Goal: Book appointment/travel/reservation

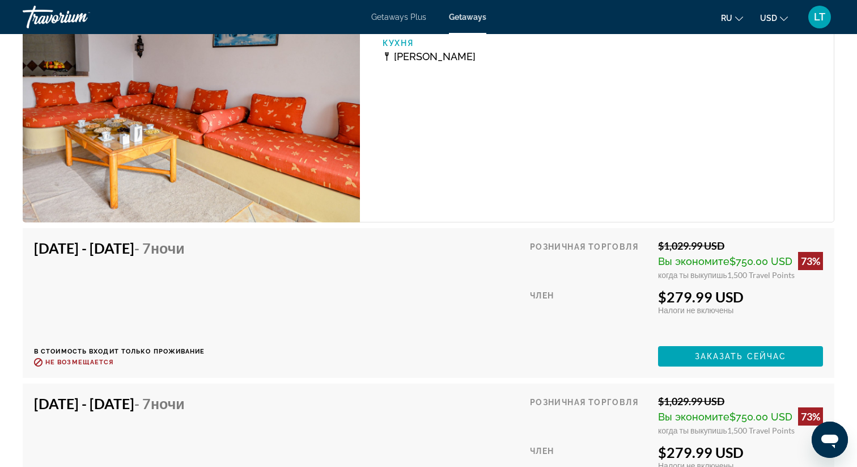
scroll to position [1727, 0]
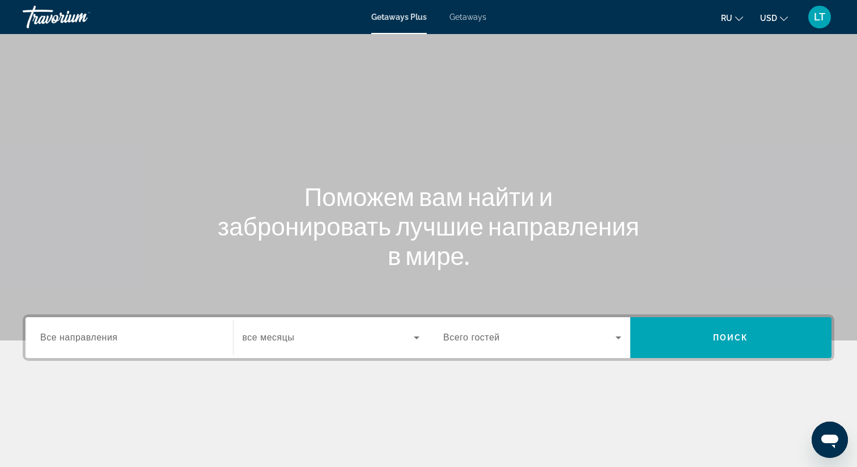
click at [468, 15] on span "Getaways" at bounding box center [468, 16] width 37 height 9
click at [119, 346] on div "Search widget" at bounding box center [129, 337] width 178 height 32
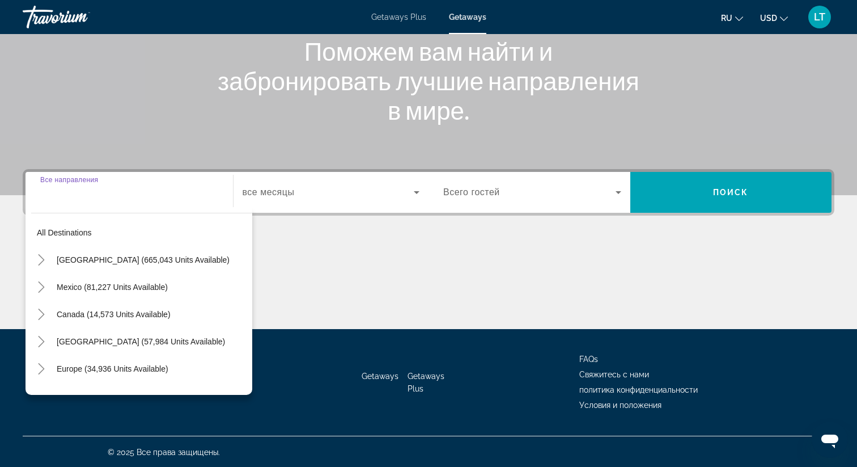
scroll to position [146, 0]
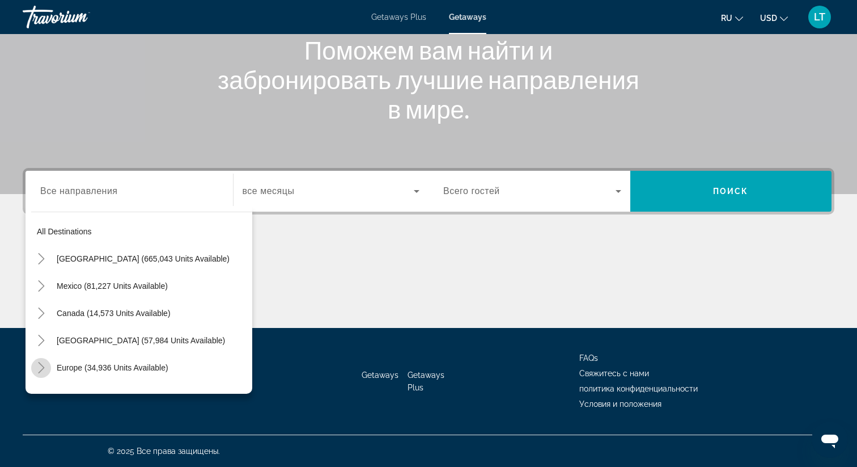
click at [40, 367] on icon "Toggle Europe (34,936 units available)" at bounding box center [41, 367] width 11 height 11
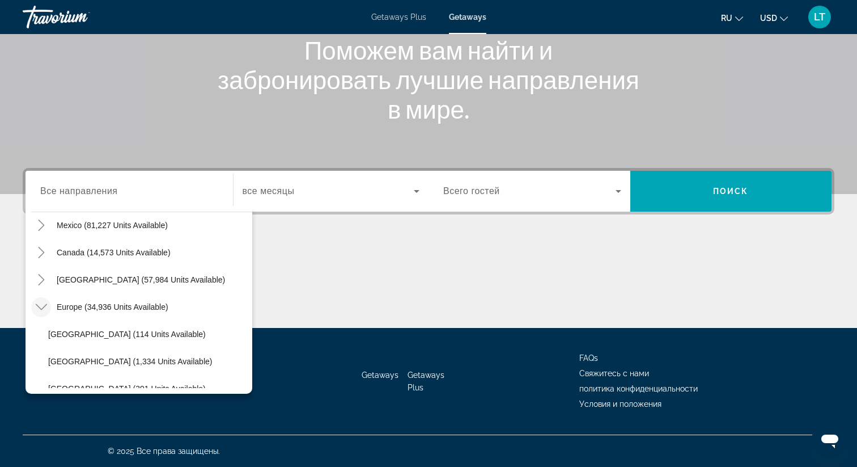
scroll to position [66, 0]
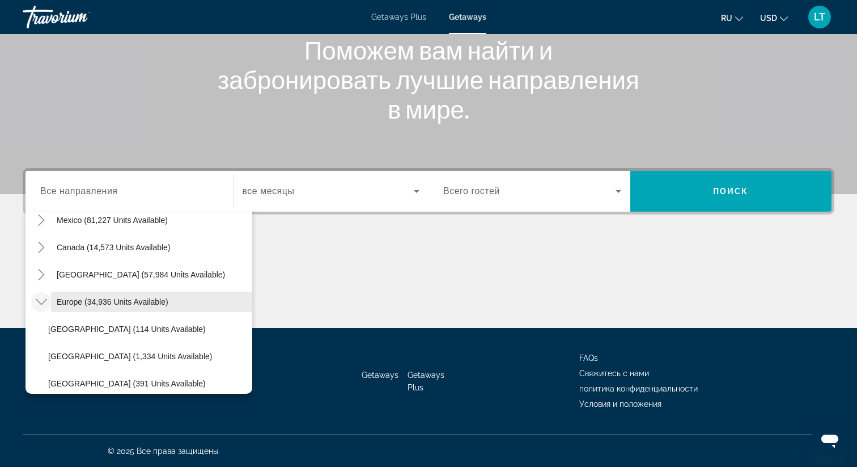
click at [120, 293] on span "Search widget" at bounding box center [151, 301] width 201 height 27
type input "**********"
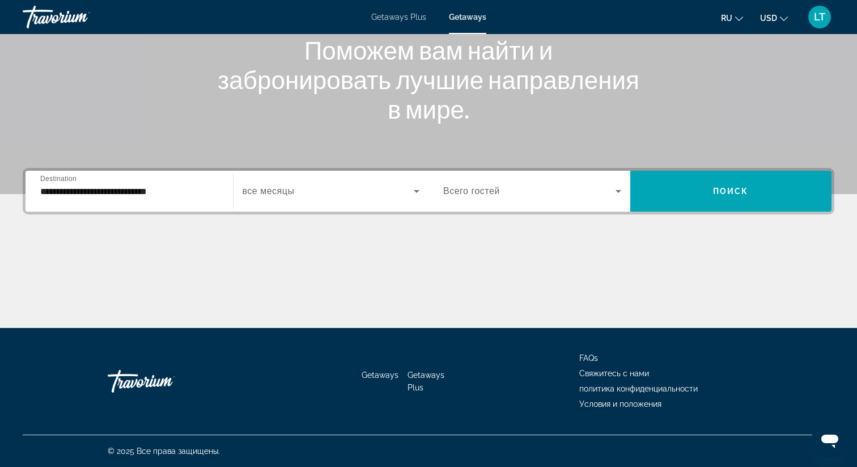
click at [290, 189] on span "все месяцы" at bounding box center [269, 191] width 52 height 10
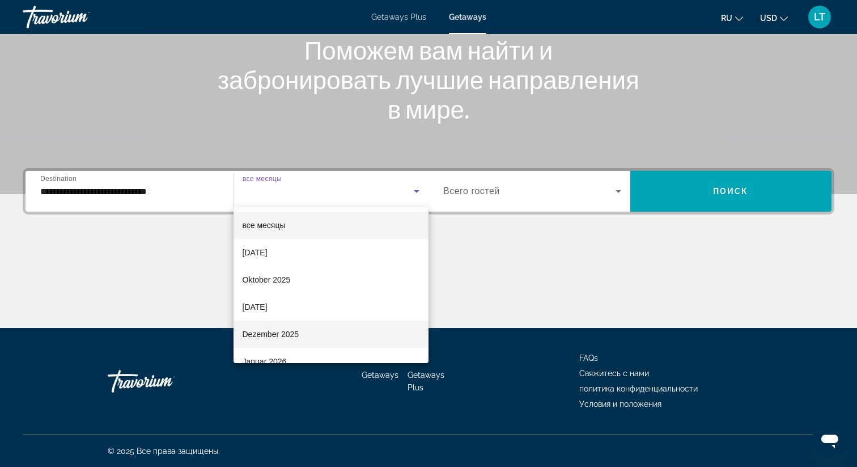
click at [293, 329] on span "Dezember 2025" at bounding box center [271, 334] width 57 height 14
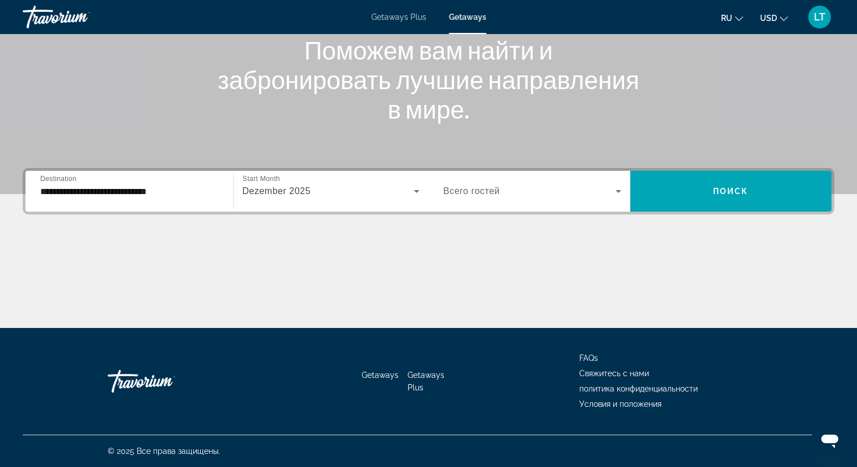
click at [449, 199] on div "Search widget" at bounding box center [532, 191] width 178 height 32
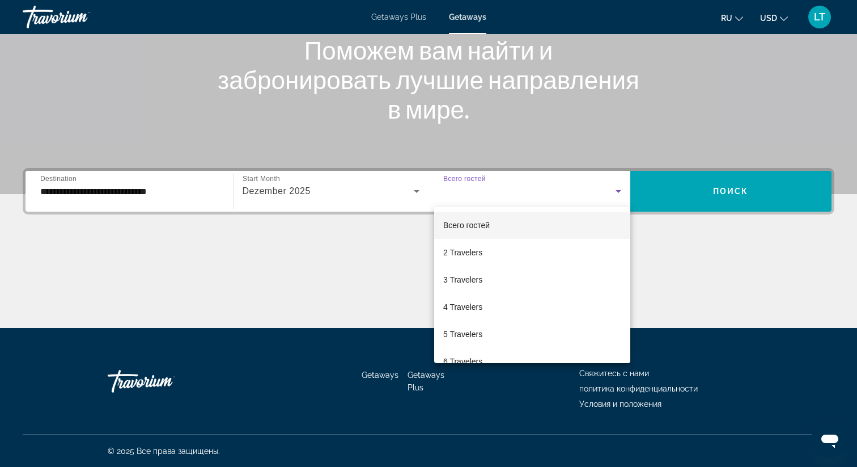
click at [470, 238] on mat-option "Всего гостей" at bounding box center [532, 224] width 196 height 27
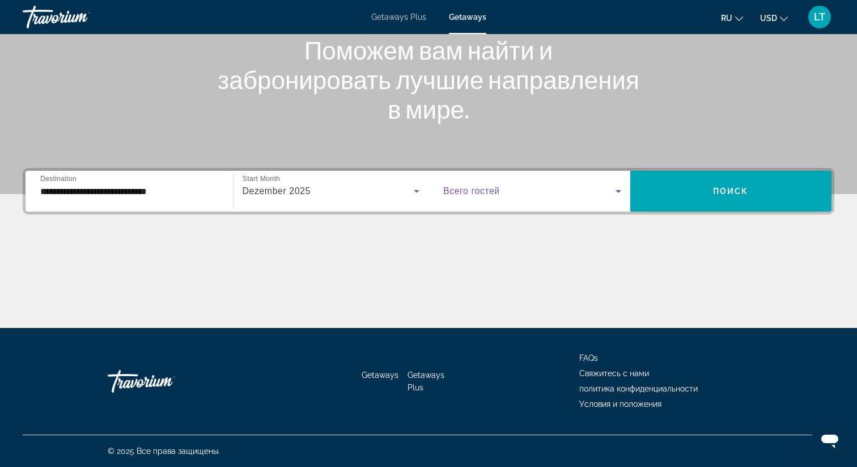
click at [491, 193] on span "Всего гостей" at bounding box center [471, 191] width 57 height 10
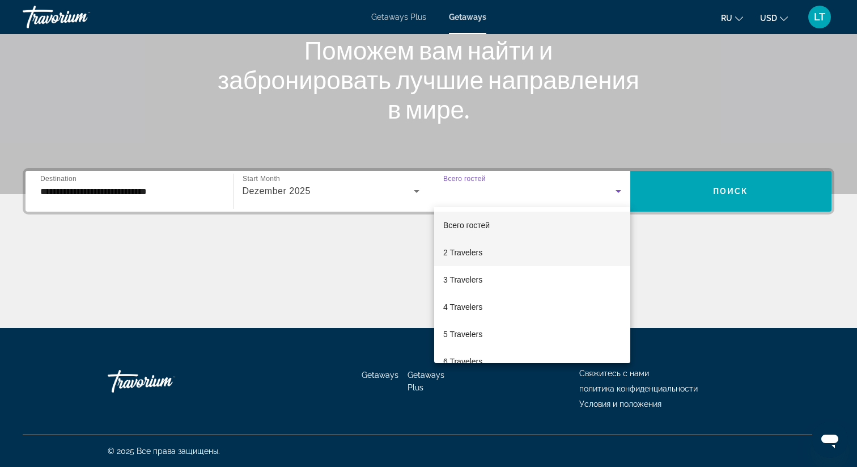
click at [488, 251] on mat-option "2 Travelers" at bounding box center [532, 252] width 196 height 27
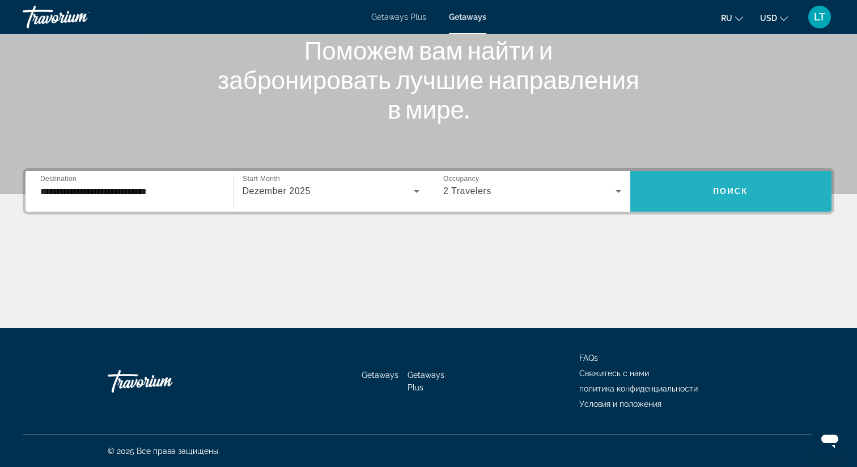
click at [674, 191] on span "Search widget" at bounding box center [731, 190] width 202 height 27
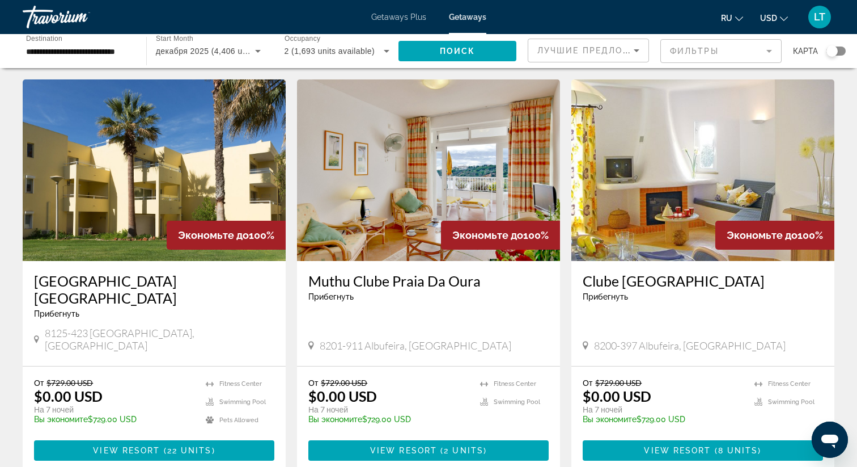
scroll to position [1214, 0]
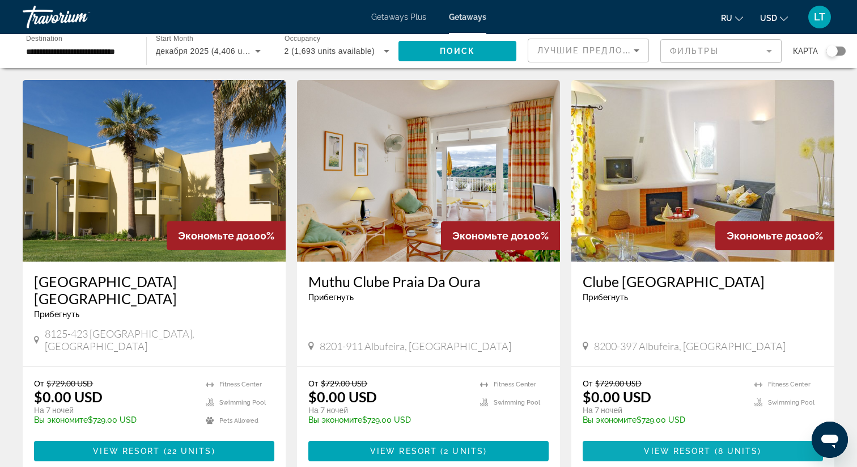
click at [676, 446] on span "View Resort" at bounding box center [677, 450] width 67 height 9
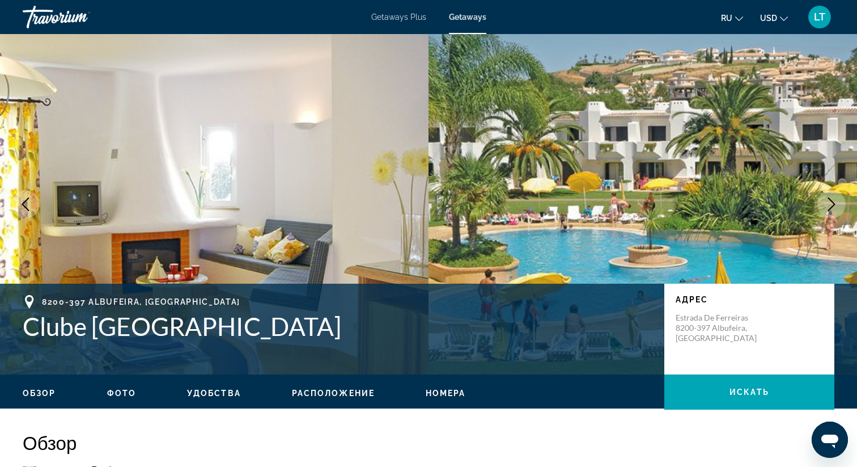
click at [347, 392] on span "Расположение" at bounding box center [333, 392] width 83 height 9
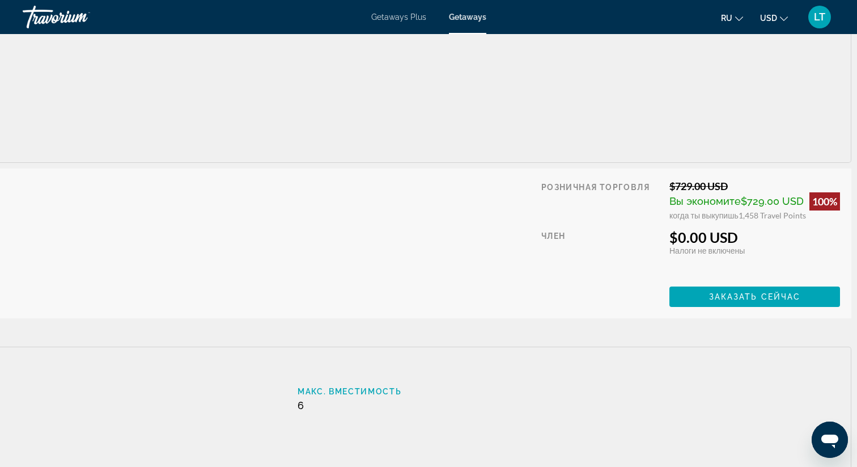
scroll to position [2437, 1170]
click at [760, 294] on span "Заказать сейчас" at bounding box center [755, 296] width 92 height 9
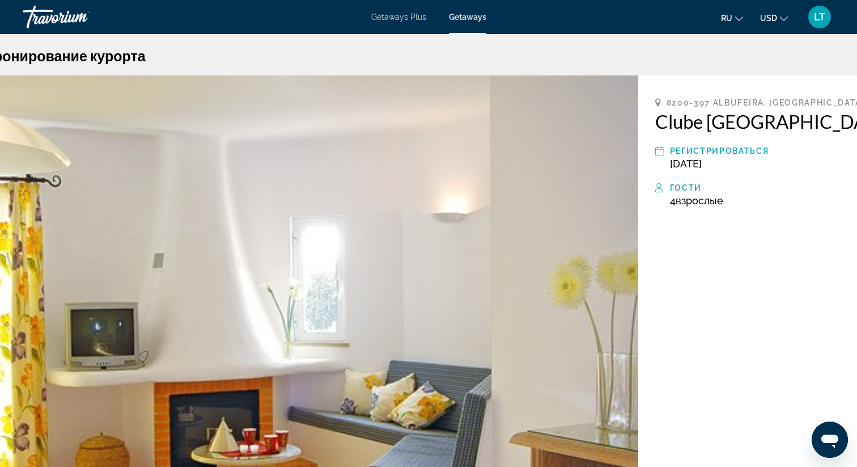
scroll to position [10, 0]
